Goal: Task Accomplishment & Management: Complete application form

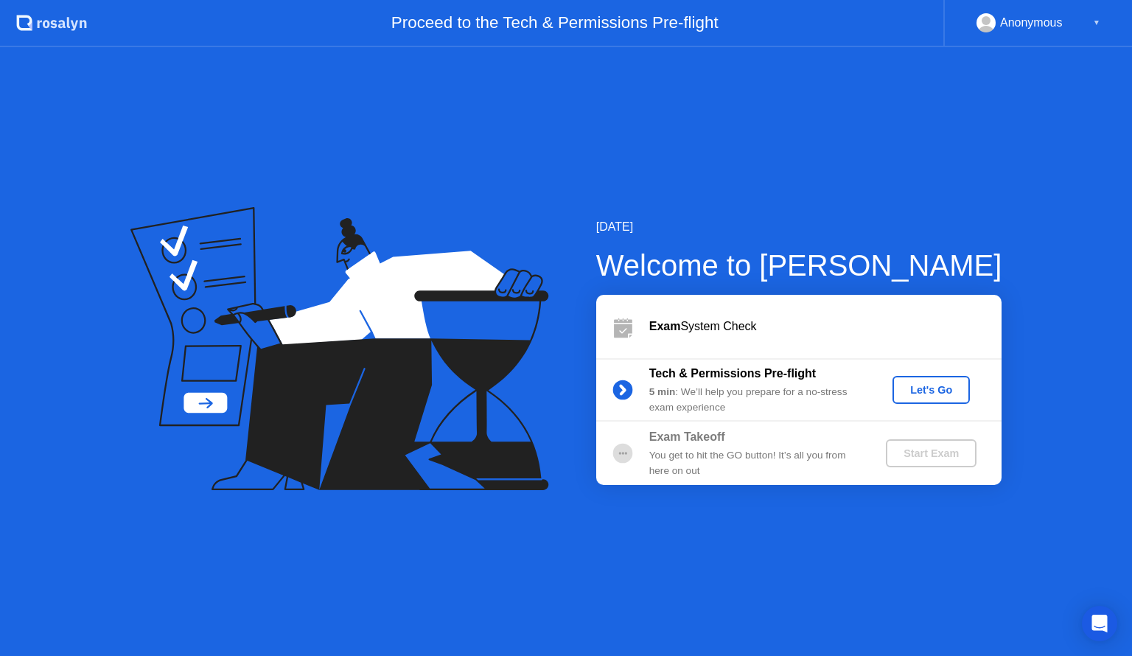
click at [914, 393] on div "Let's Go" at bounding box center [932, 390] width 66 height 12
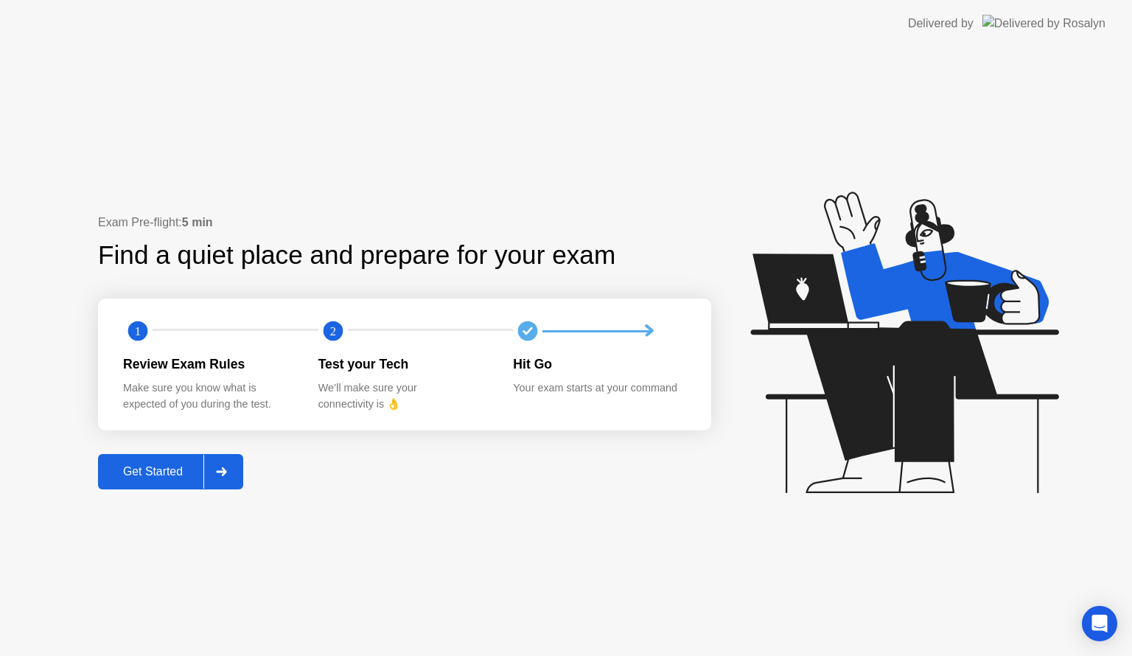
click at [140, 489] on button "Get Started" at bounding box center [170, 471] width 145 height 35
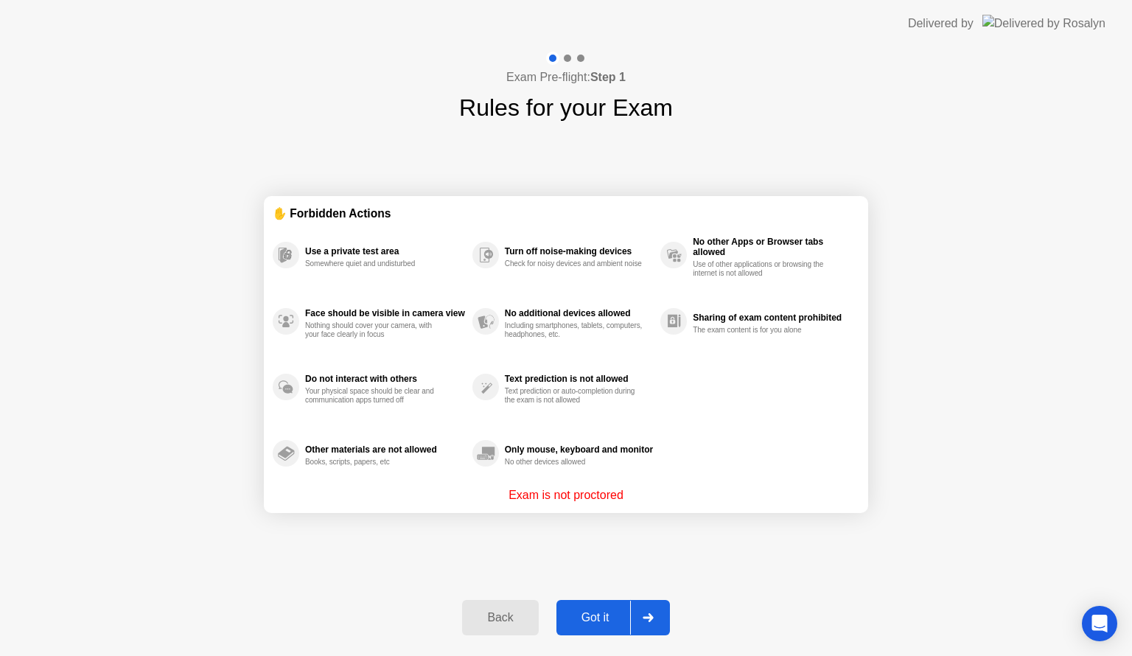
click at [581, 617] on div "Got it" at bounding box center [595, 617] width 69 height 13
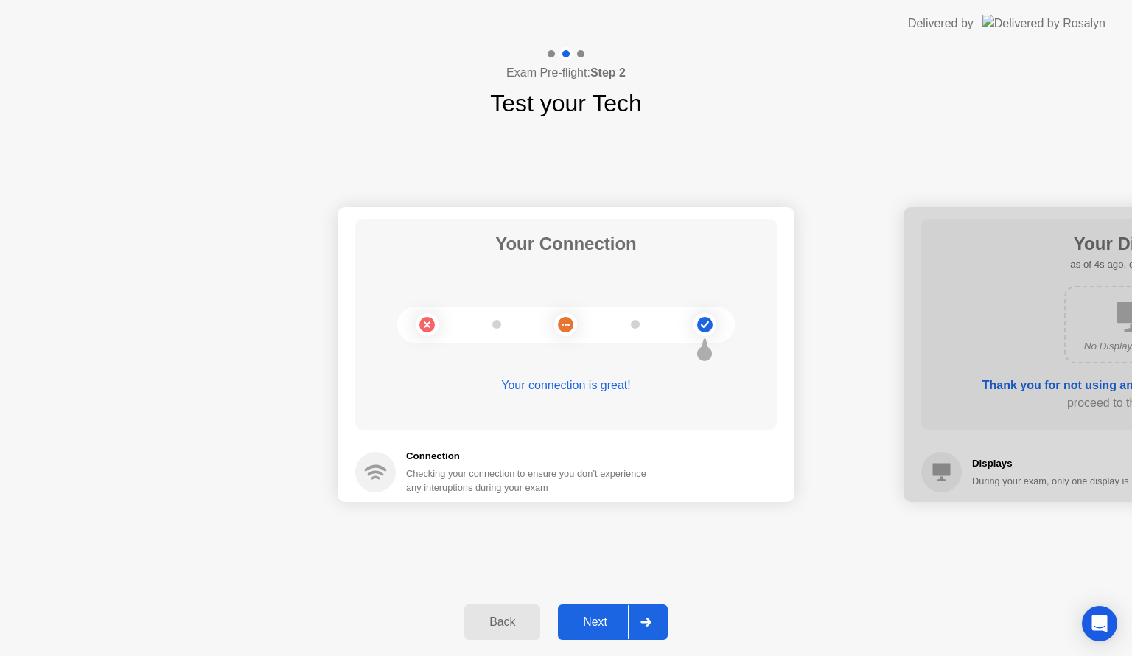
click at [593, 627] on div "Next" at bounding box center [595, 621] width 66 height 13
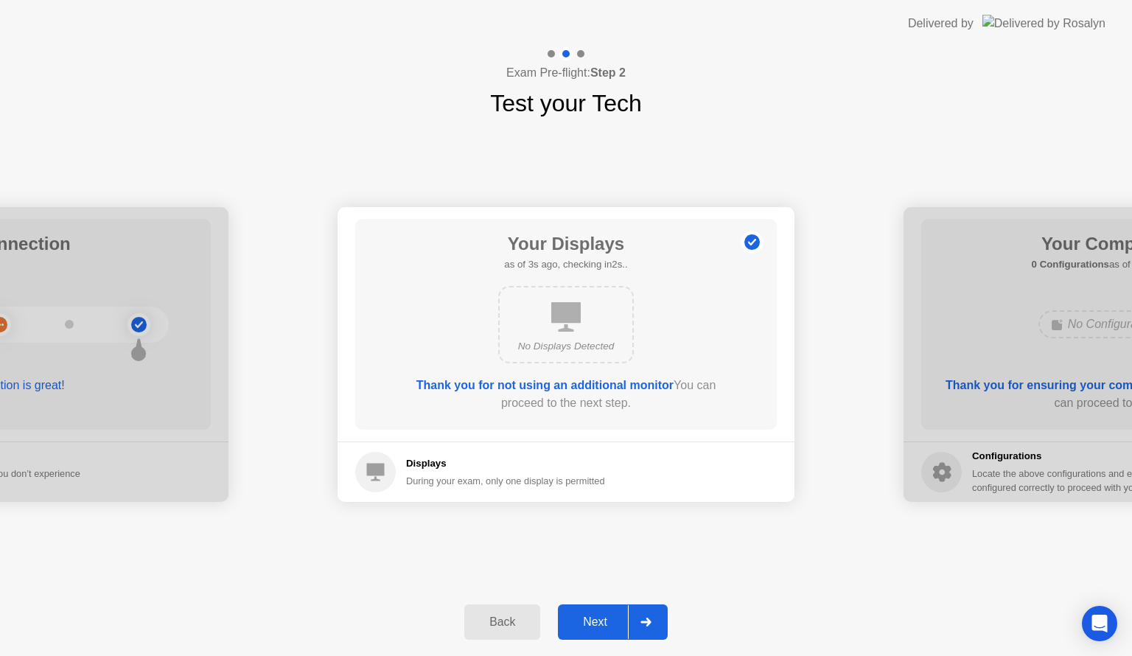
click at [603, 622] on div "Next" at bounding box center [595, 621] width 66 height 13
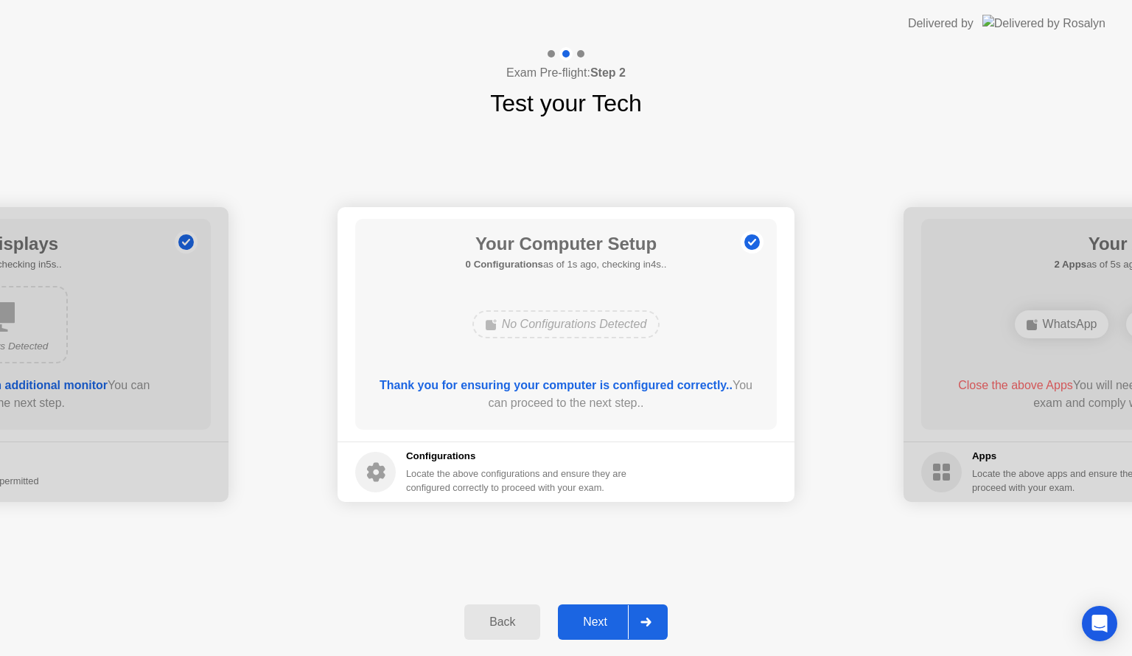
click at [727, 453] on footer "Configurations Locate the above configurations and ensure they are configured c…" at bounding box center [566, 472] width 457 height 60
click at [621, 332] on div "No Configurations Detected" at bounding box center [566, 324] width 188 height 28
click at [608, 627] on div "Next" at bounding box center [595, 621] width 66 height 13
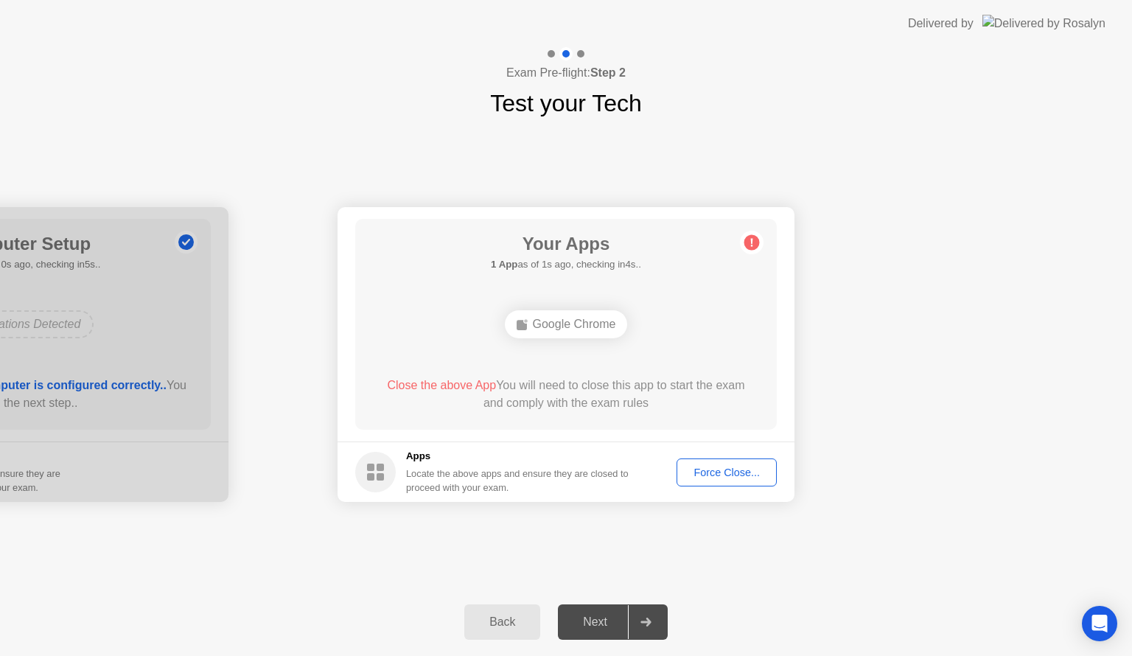
click at [734, 471] on div "Force Close..." at bounding box center [727, 473] width 90 height 12
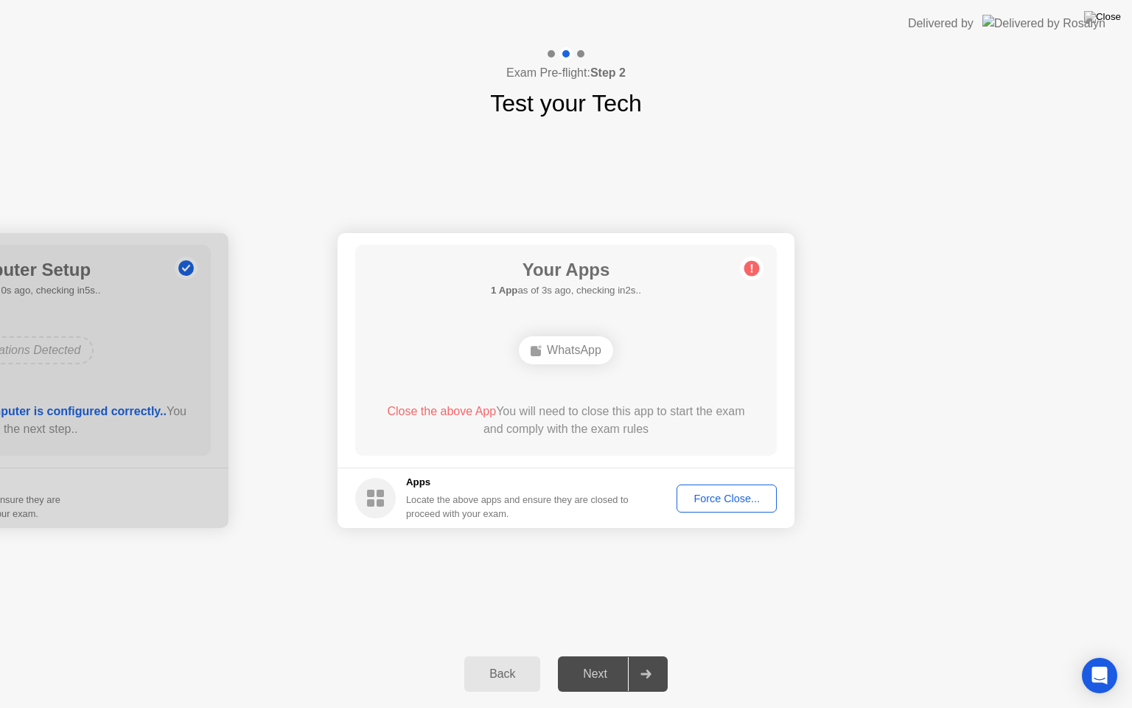
click at [716, 500] on div "Force Close..." at bounding box center [727, 498] width 90 height 12
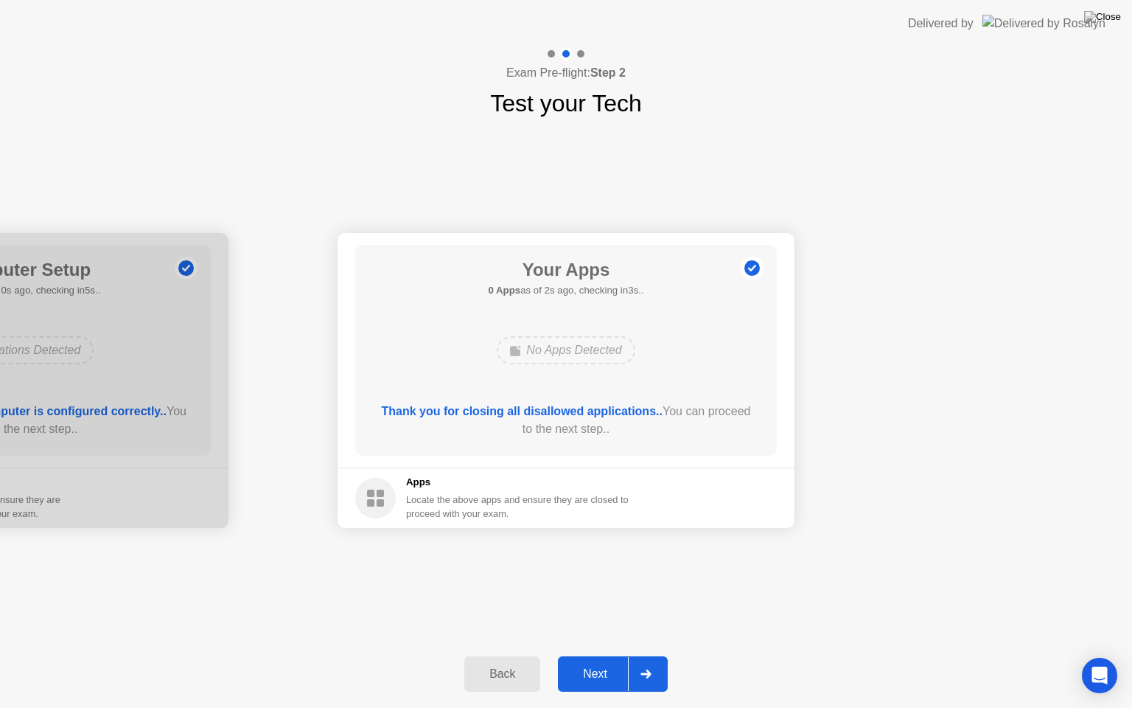
click at [596, 655] on div "Next" at bounding box center [595, 673] width 66 height 13
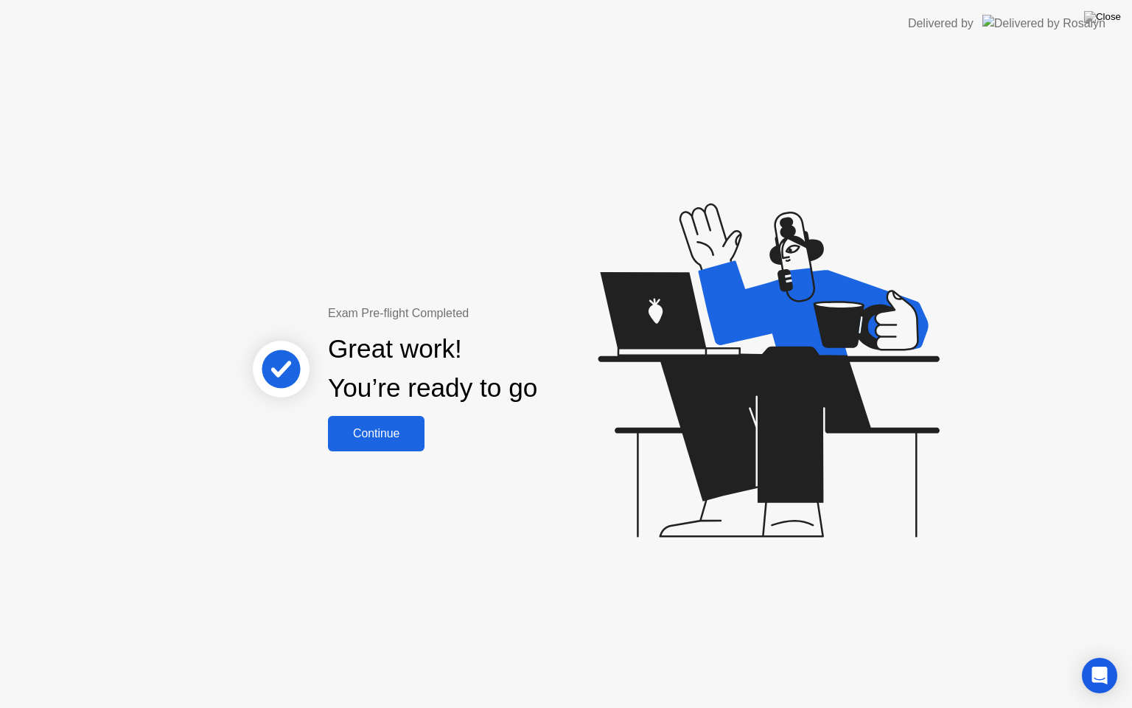
click at [389, 440] on div "Continue" at bounding box center [376, 433] width 88 height 13
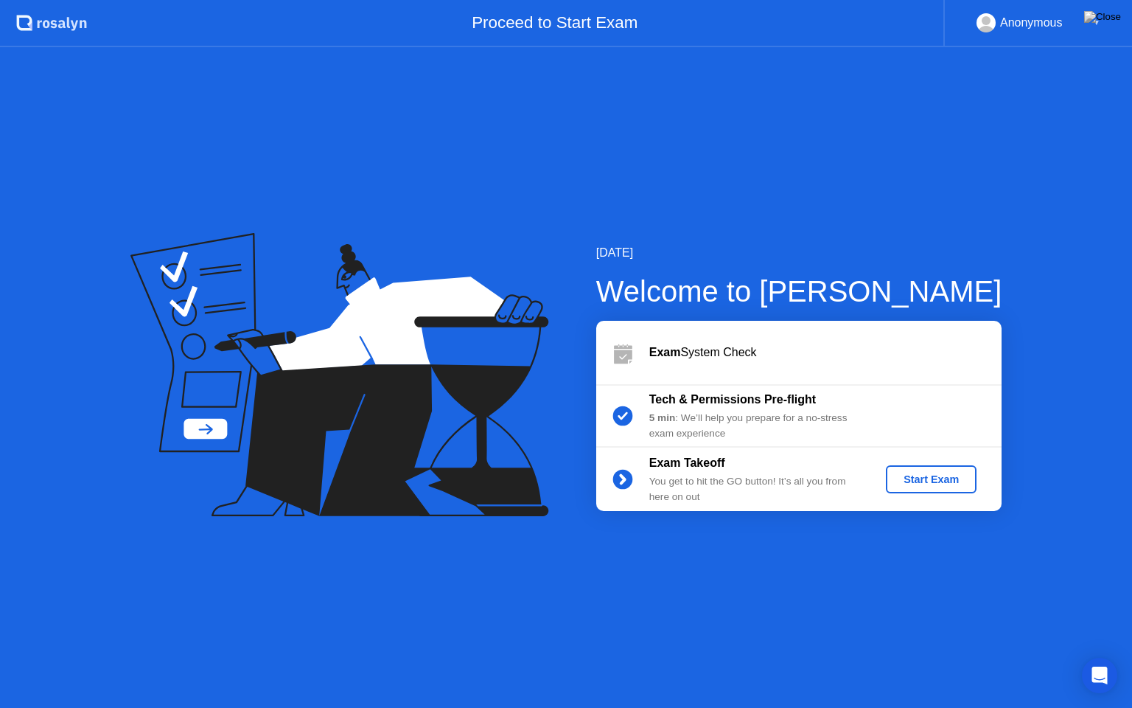
drag, startPoint x: 811, startPoint y: 660, endPoint x: 851, endPoint y: 561, distance: 106.8
click at [851, 561] on div "[DATE] Welcome to [PERSON_NAME] Exam System Check Tech & Permissions Pre-flight…" at bounding box center [566, 377] width 1132 height 660
click at [871, 589] on div "[DATE] Welcome to [PERSON_NAME] Exam System Check Tech & Permissions Pre-flight…" at bounding box center [566, 377] width 1132 height 660
click at [820, 638] on div "[DATE] Welcome to [PERSON_NAME] Exam System Check Tech & Permissions Pre-flight…" at bounding box center [566, 377] width 1132 height 660
click at [943, 476] on div "Start Exam" at bounding box center [931, 479] width 79 height 12
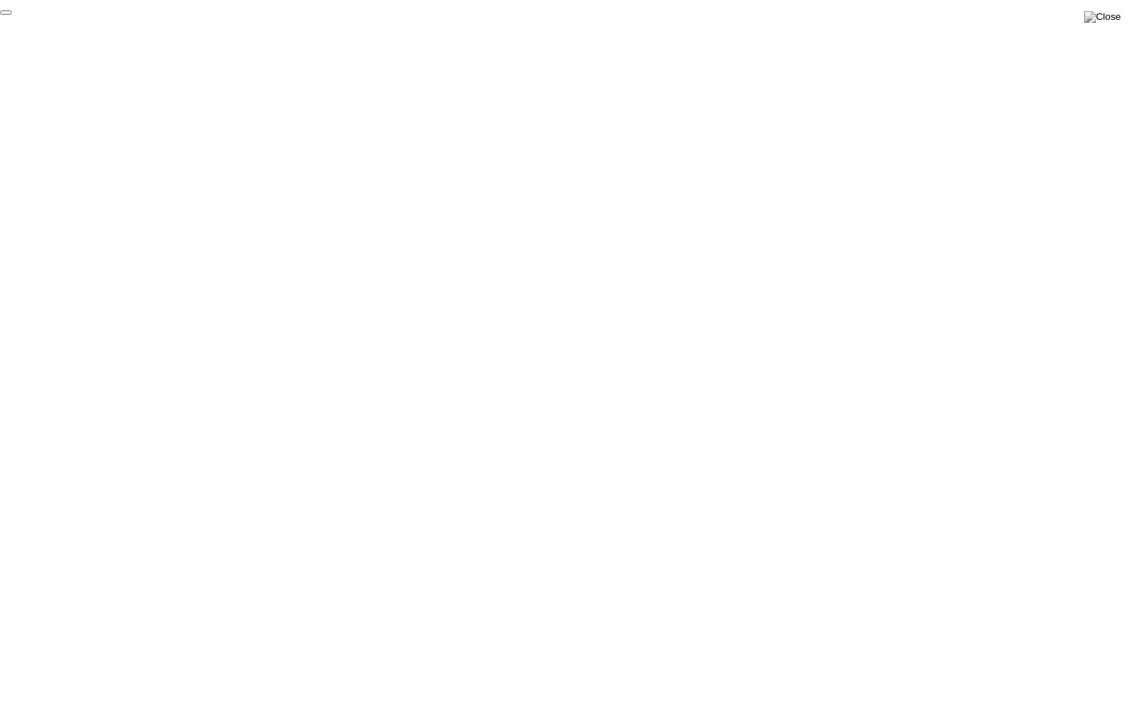
click div "End Proctoring Session"
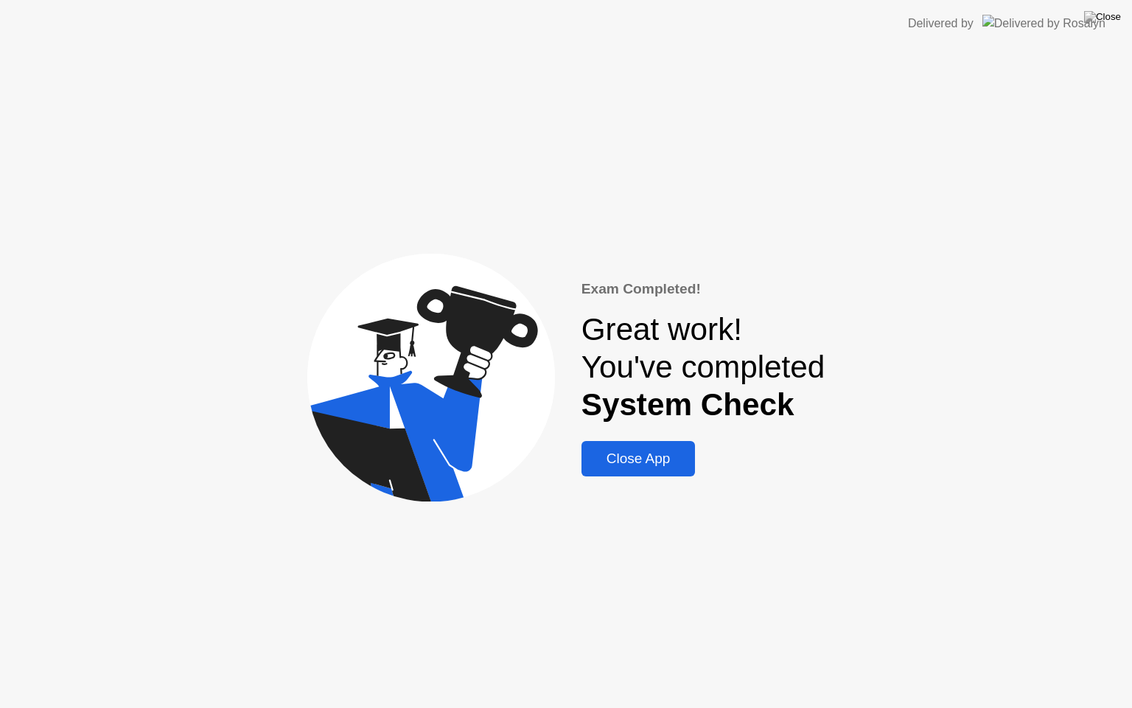
click at [652, 466] on div "Close App" at bounding box center [638, 458] width 105 height 16
